Goal: Transaction & Acquisition: Purchase product/service

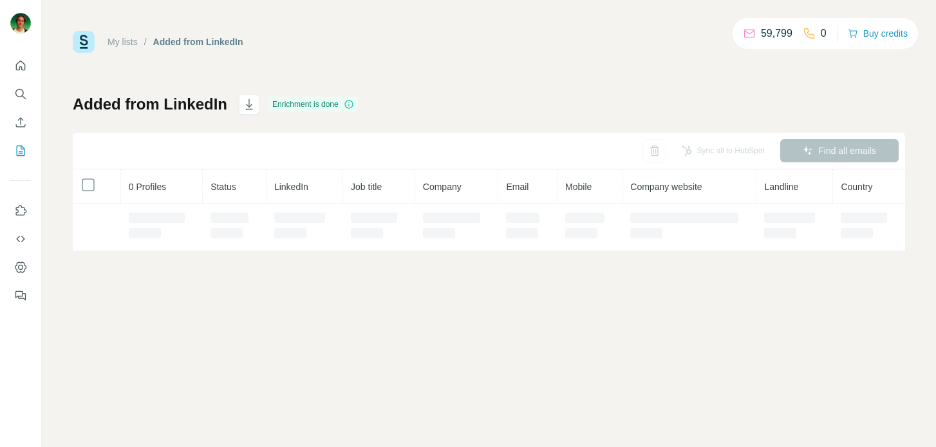
click at [864, 20] on div "59,799 0 Buy credits" at bounding box center [825, 33] width 185 height 31
click at [864, 35] on button "Buy credits" at bounding box center [878, 33] width 60 height 18
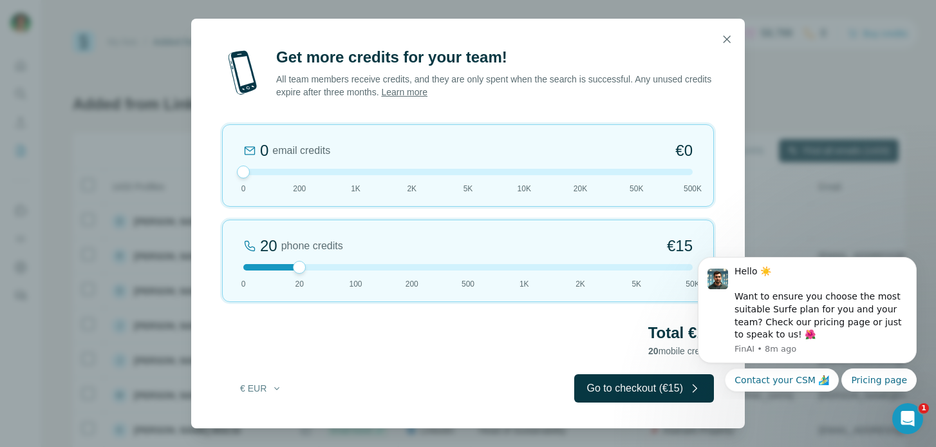
drag, startPoint x: 296, startPoint y: 171, endPoint x: 230, endPoint y: 160, distance: 66.7
click at [230, 160] on div "0 email credits €0 0 200 1K 2K 5K 10K 20K 50K 500K" at bounding box center [468, 165] width 492 height 82
click at [337, 267] on div at bounding box center [468, 267] width 450 height 6
click at [303, 269] on div at bounding box center [468, 267] width 450 height 6
click at [319, 269] on div at bounding box center [468, 267] width 450 height 6
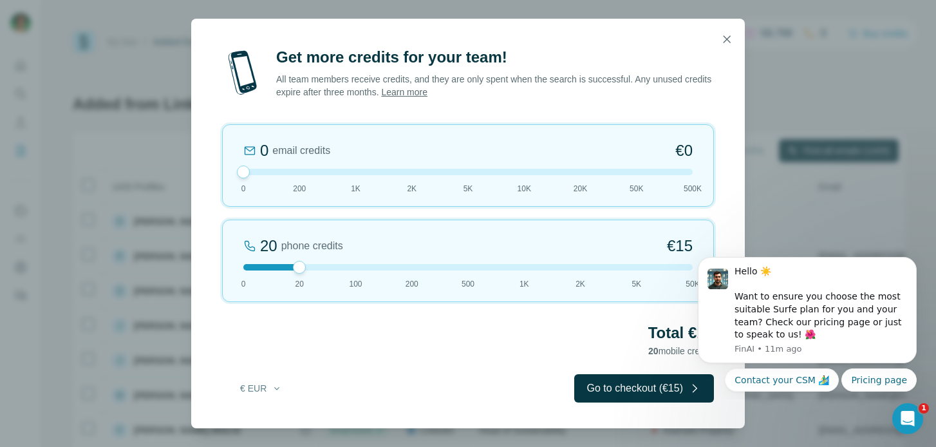
drag, startPoint x: 303, startPoint y: 268, endPoint x: 325, endPoint y: 266, distance: 22.0
click at [325, 266] on div at bounding box center [468, 267] width 450 height 6
drag, startPoint x: 298, startPoint y: 271, endPoint x: 337, endPoint y: 265, distance: 39.8
click at [336, 265] on div at bounding box center [468, 267] width 450 height 6
click at [309, 268] on div at bounding box center [468, 267] width 450 height 6
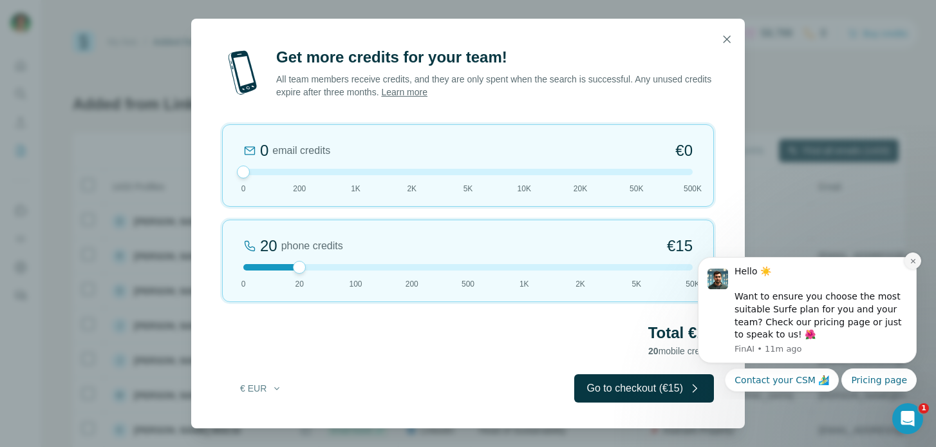
click at [913, 265] on button "Dismiss notification" at bounding box center [913, 260] width 17 height 17
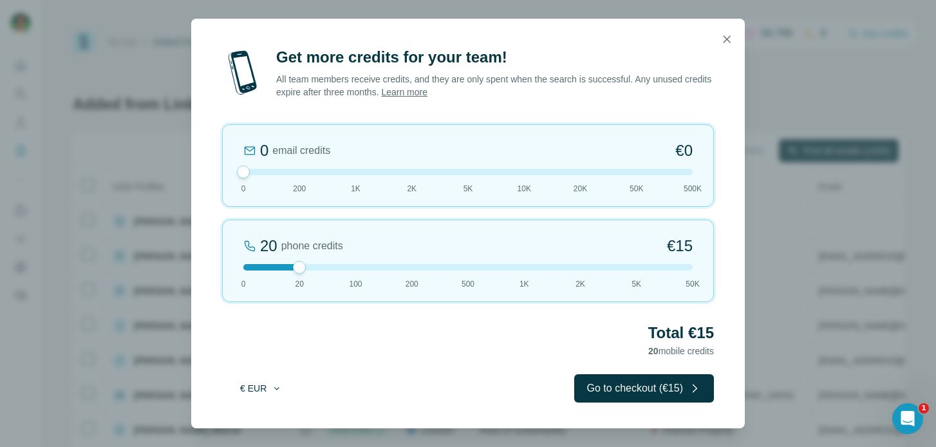
click at [280, 382] on button "€ EUR" at bounding box center [261, 388] width 60 height 23
click at [277, 420] on div "$ USD" at bounding box center [287, 417] width 108 height 13
click at [248, 392] on button "$ USD" at bounding box center [261, 388] width 60 height 23
click at [247, 433] on div "€ EUR" at bounding box center [287, 440] width 124 height 23
click at [638, 403] on div "Get more credits for your team! All team members receive credits, and they are …" at bounding box center [468, 237] width 554 height 381
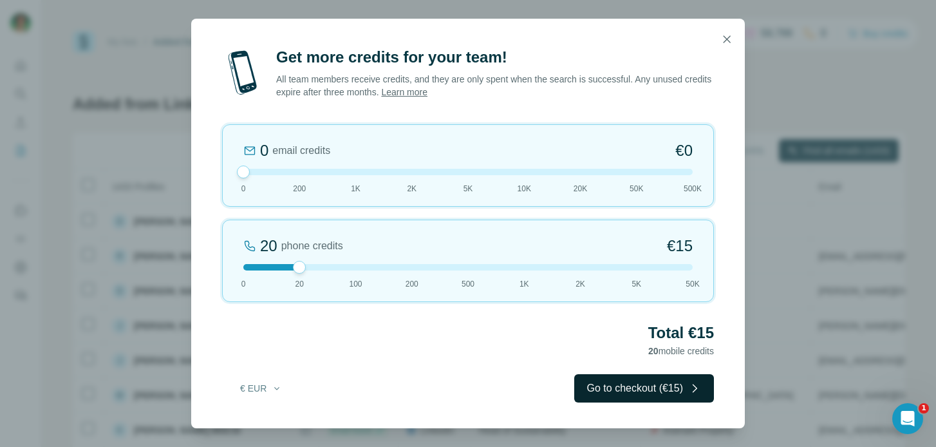
click at [643, 392] on button "Go to checkout (€15)" at bounding box center [645, 388] width 140 height 28
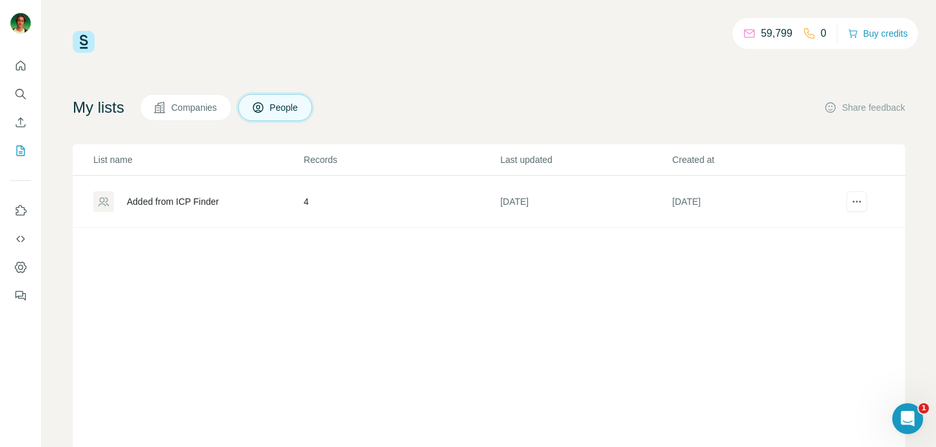
click at [877, 14] on div "59,799 0 Buy credits My lists Companies People Share feedback List name Records…" at bounding box center [489, 223] width 895 height 447
click at [865, 37] on button "Buy credits" at bounding box center [878, 33] width 60 height 18
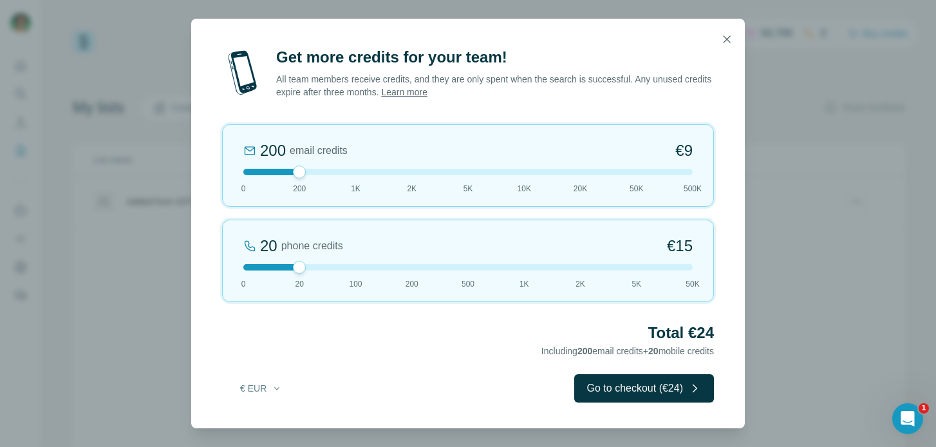
drag, startPoint x: 298, startPoint y: 175, endPoint x: 236, endPoint y: 178, distance: 61.9
click at [236, 178] on div "200 email credits €9 0 200 1K 2K 5K 10K 20K 50K 500K" at bounding box center [468, 165] width 492 height 82
click at [321, 273] on div "20 phone credits €[PHONE_NUMBER] 1K 2K 5K 50K" at bounding box center [468, 261] width 492 height 82
click at [331, 269] on div at bounding box center [468, 267] width 450 height 6
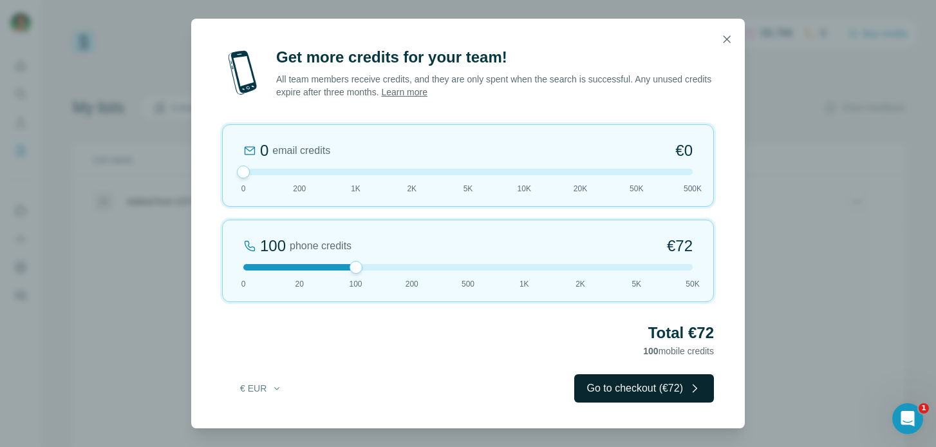
click at [596, 391] on button "Go to checkout (€72)" at bounding box center [645, 388] width 140 height 28
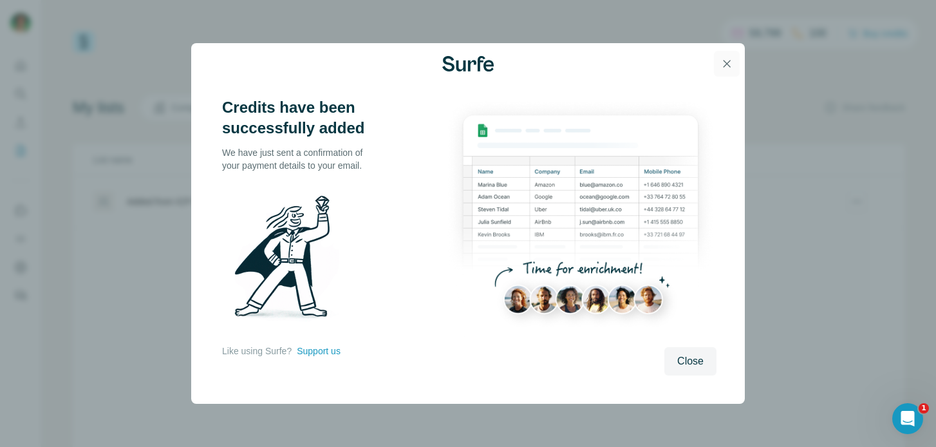
click at [727, 65] on icon "button" at bounding box center [727, 63] width 13 height 13
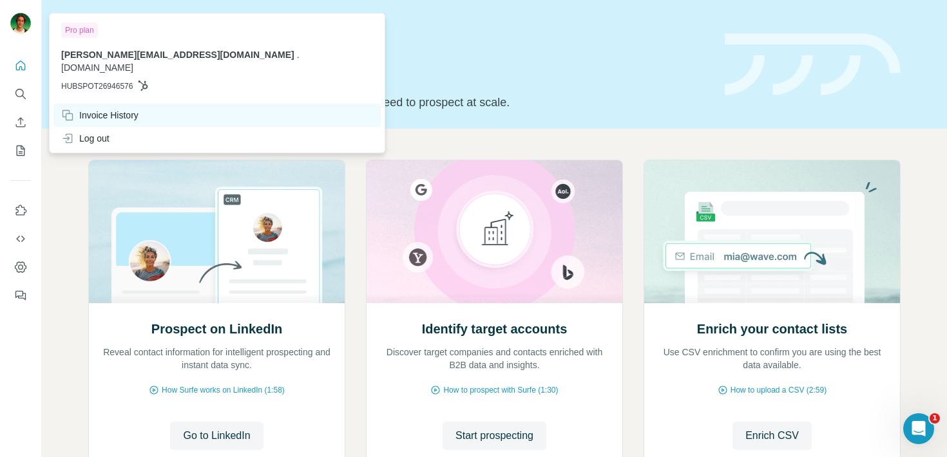
click at [95, 109] on div "Invoice History" at bounding box center [99, 115] width 77 height 13
